Goal: Information Seeking & Learning: Learn about a topic

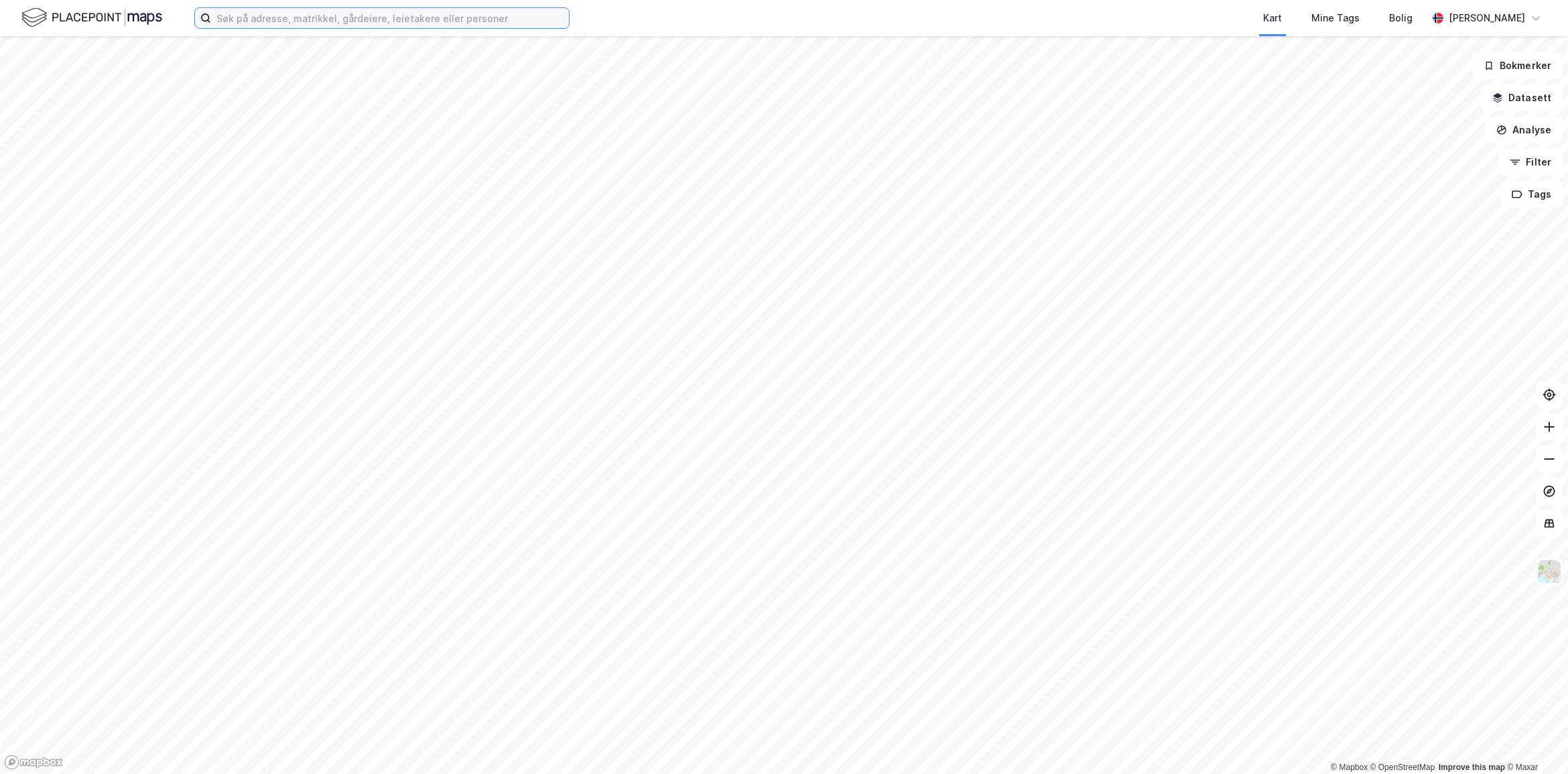
click at [248, 22] on input at bounding box center [390, 18] width 358 height 20
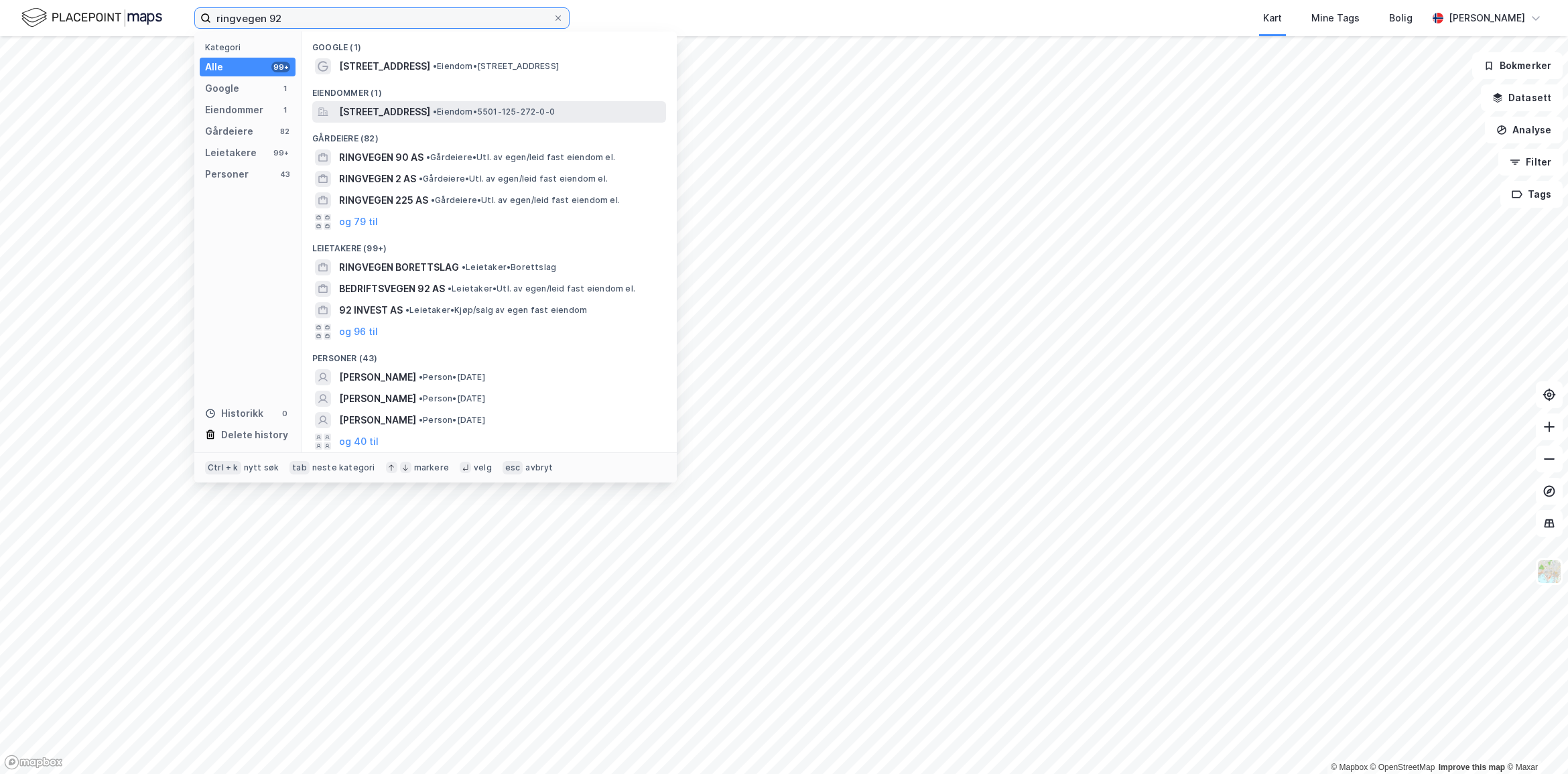
type input "ringvegen 92"
click at [430, 107] on span "[STREET_ADDRESS]" at bounding box center [385, 112] width 91 height 16
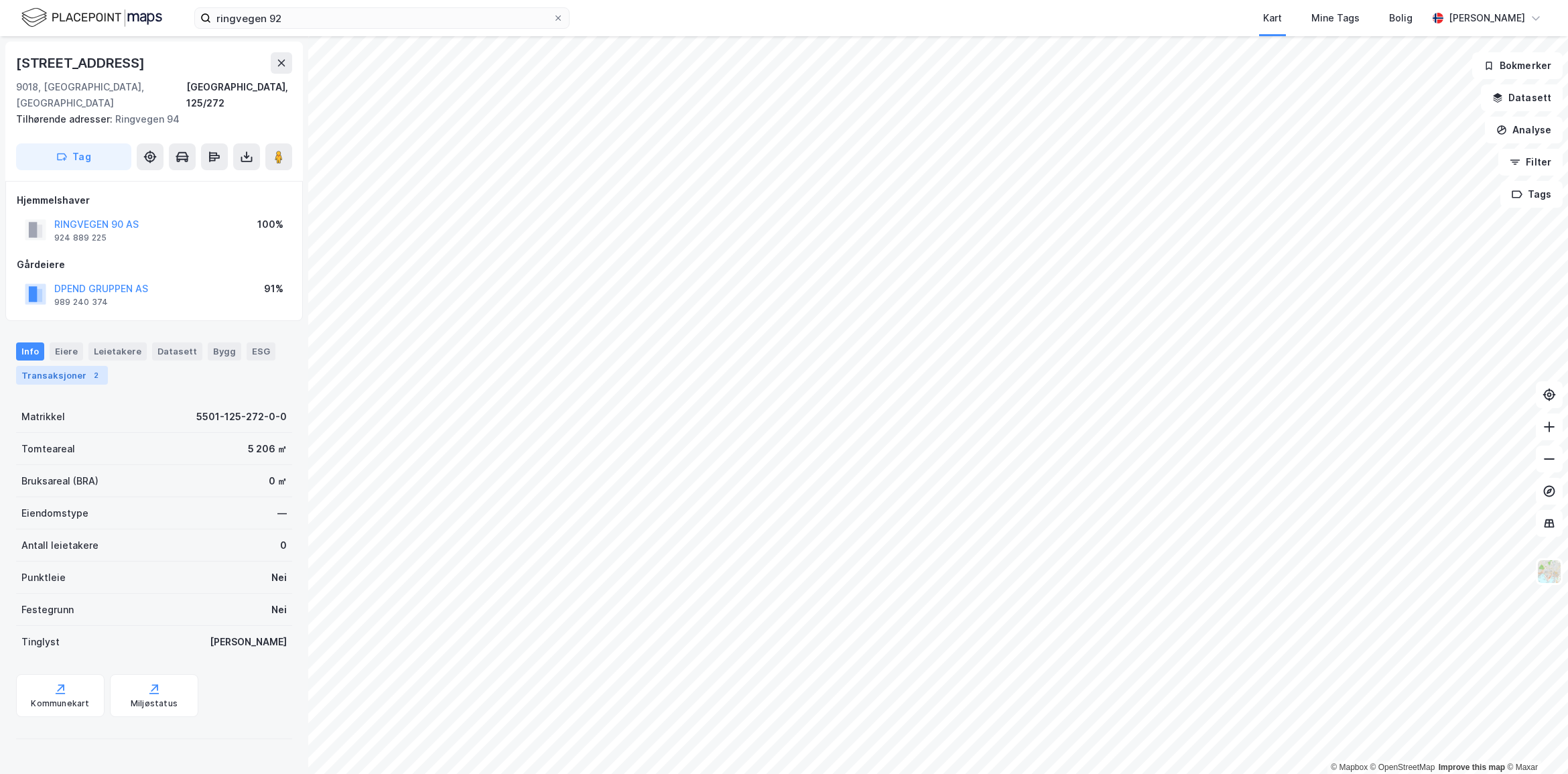
click at [61, 365] on div "Transaksjoner 2" at bounding box center [62, 375] width 92 height 19
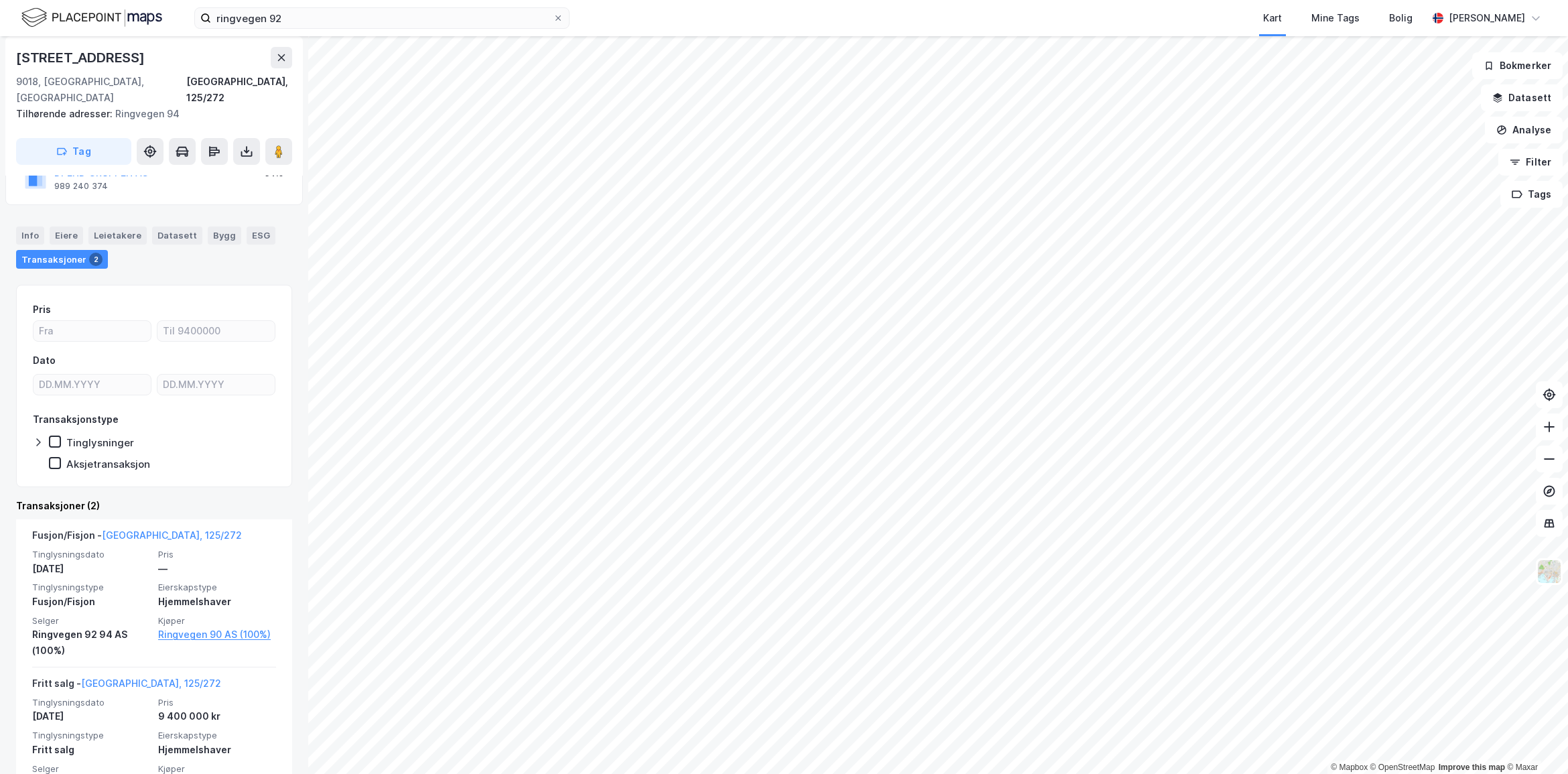
scroll to position [155, 0]
